Goal: Task Accomplishment & Management: Complete application form

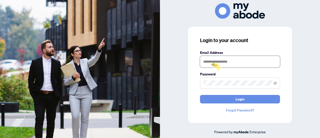
click at [211, 62] on input "text" at bounding box center [240, 62] width 80 height 12
type input "**********"
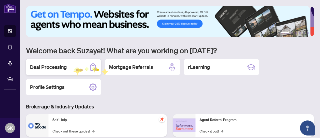
click at [73, 67] on div "Deal Processing" at bounding box center [63, 67] width 75 height 16
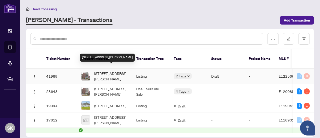
click at [104, 71] on span "[STREET_ADDRESS][PERSON_NAME]" at bounding box center [111, 76] width 34 height 11
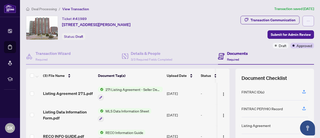
click at [307, 17] on span "button" at bounding box center [309, 21] width 4 height 8
click at [253, 9] on ol "Deal Processing / View Transaction" at bounding box center [149, 9] width 246 height 6
click at [261, 18] on div "Transaction Communication" at bounding box center [273, 20] width 45 height 8
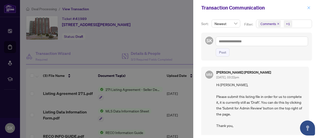
click at [310, 7] on icon "close" at bounding box center [309, 8] width 4 height 4
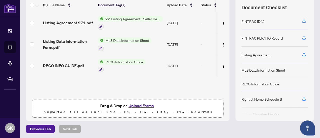
scroll to position [71, 0]
click at [143, 102] on button "Upload Forms" at bounding box center [141, 105] width 28 height 7
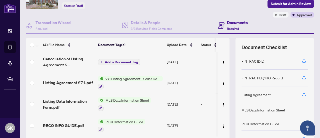
scroll to position [21, 0]
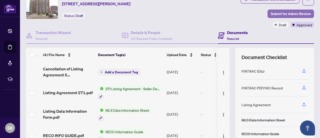
click at [291, 12] on span "Submit for Admin Review" at bounding box center [291, 14] width 40 height 8
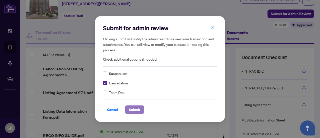
click at [136, 112] on span "Submit" at bounding box center [134, 110] width 11 height 8
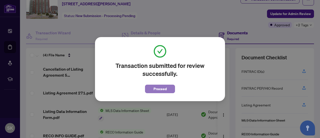
click at [169, 88] on button "Proceed" at bounding box center [160, 89] width 30 height 9
